Goal: Register for event/course

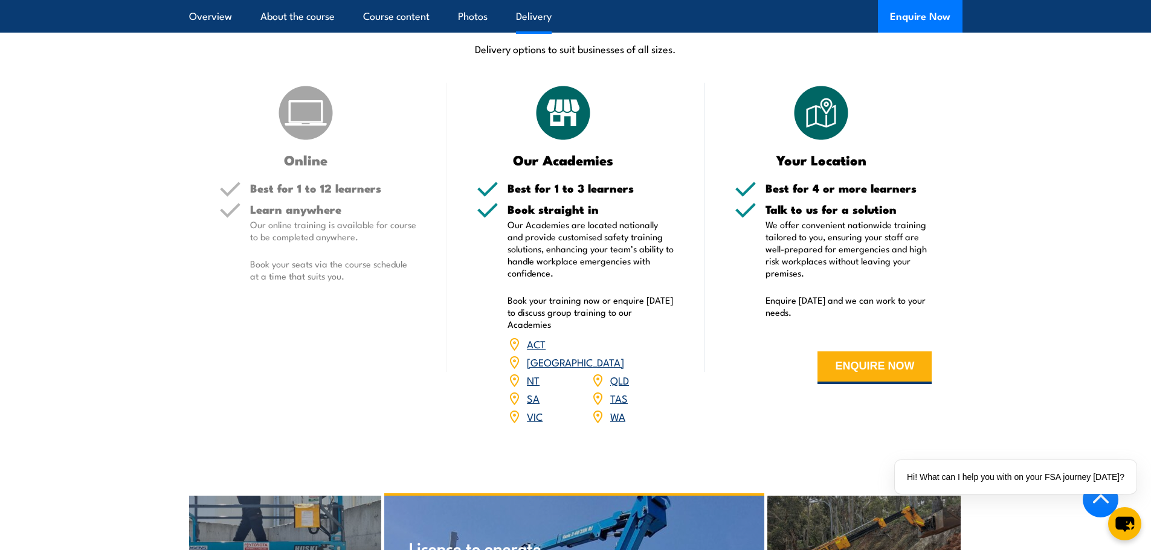
scroll to position [1389, 0]
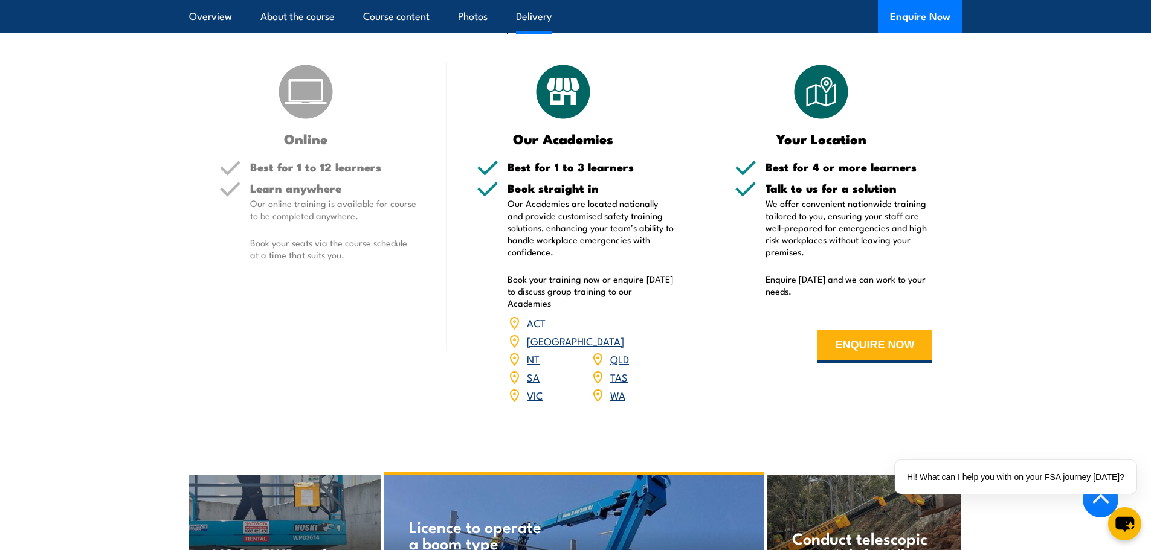
click at [618, 333] on link "[GEOGRAPHIC_DATA]" at bounding box center [575, 340] width 97 height 14
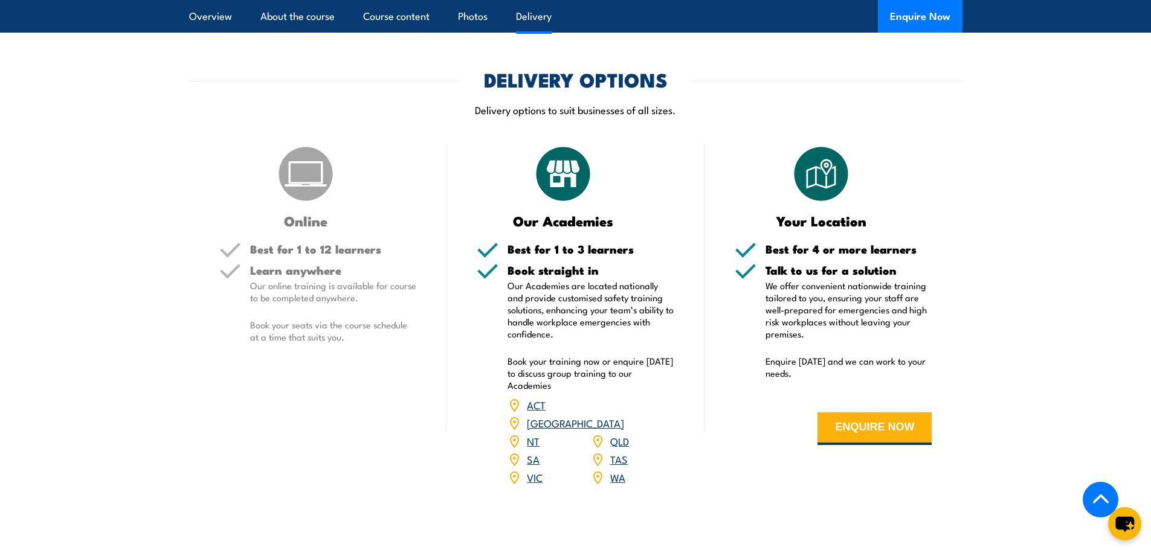
scroll to position [1329, 0]
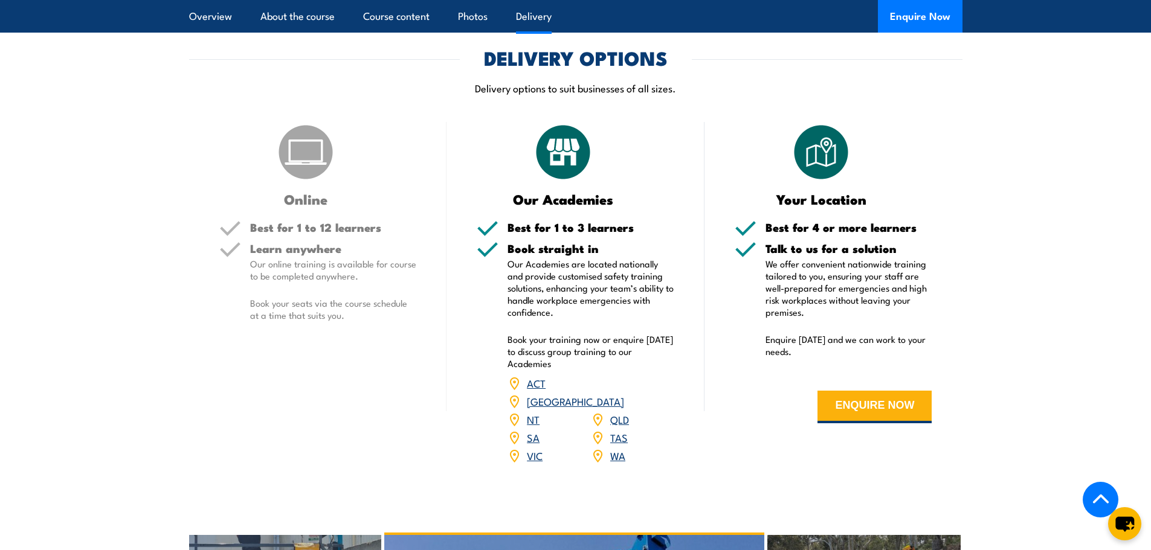
click at [624, 394] on link "[GEOGRAPHIC_DATA]" at bounding box center [575, 401] width 97 height 14
click at [619, 394] on link "[GEOGRAPHIC_DATA]" at bounding box center [575, 401] width 97 height 14
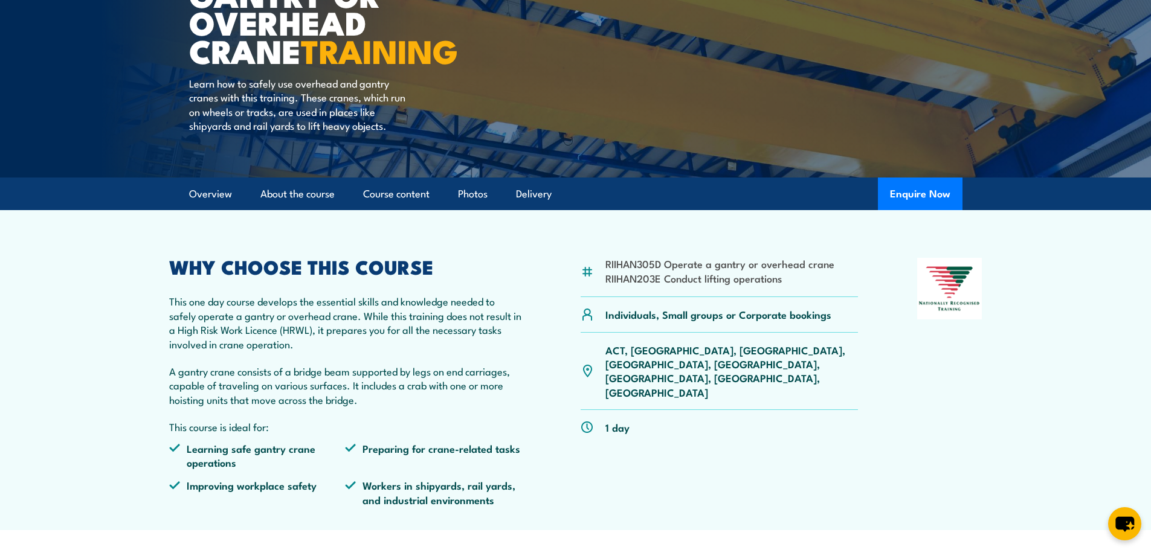
scroll to position [0, 0]
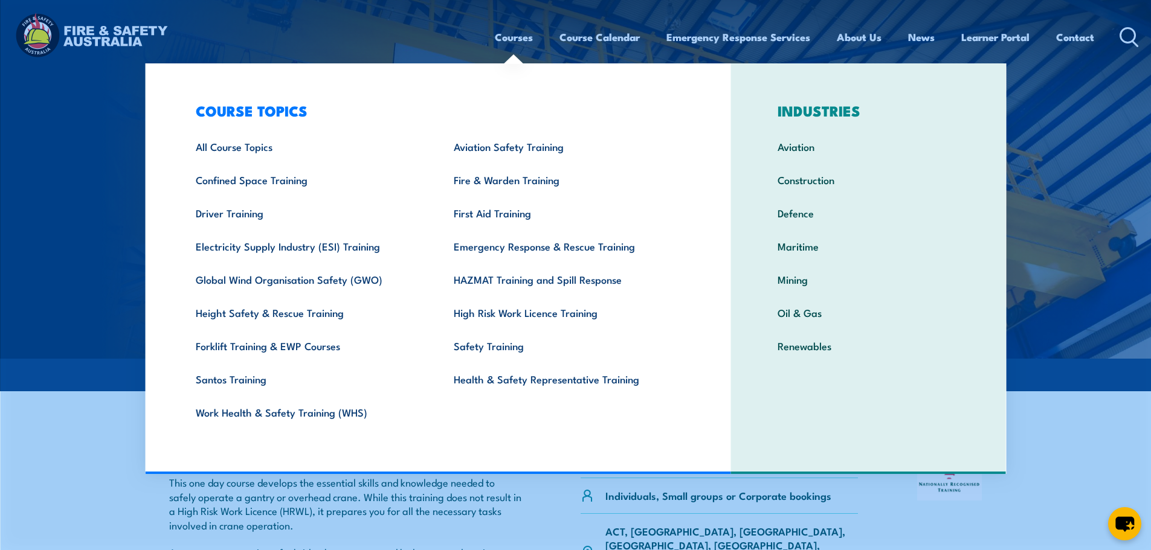
click at [521, 35] on link "Courses" at bounding box center [514, 37] width 38 height 32
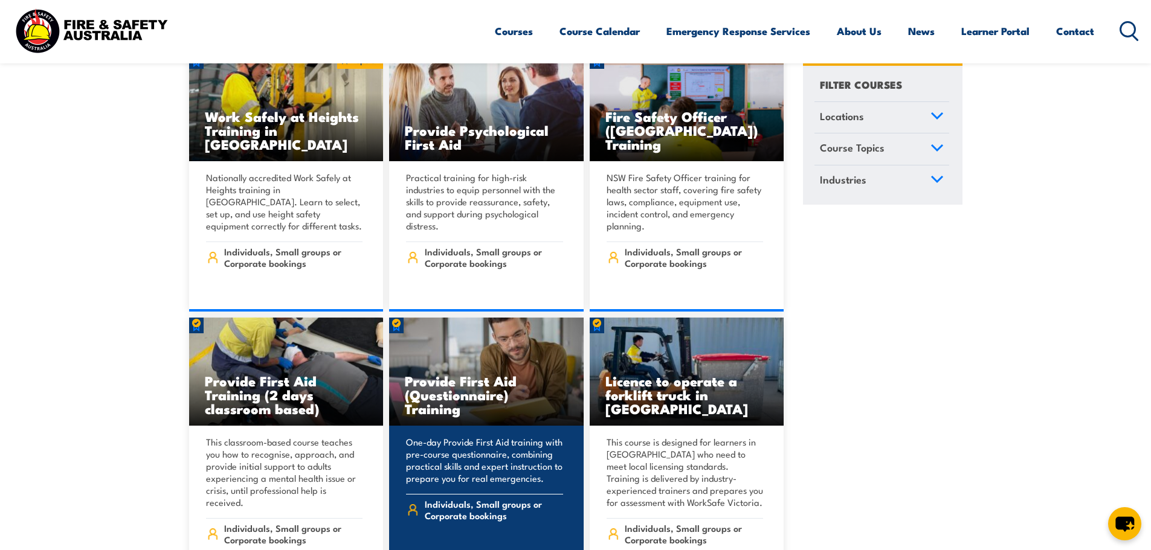
scroll to position [423, 0]
